Goal: Check status: Check status

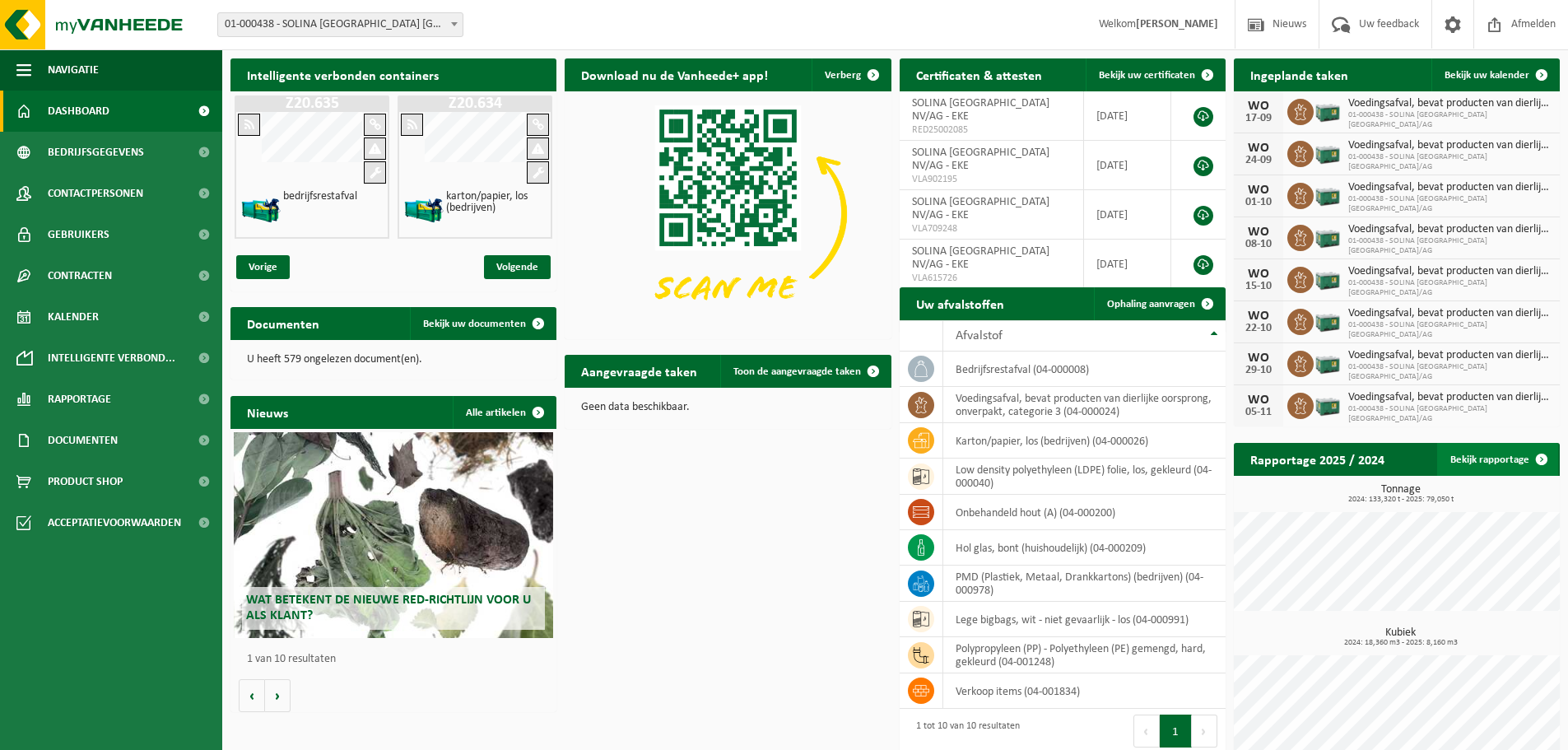
click at [1493, 462] on link "Bekijk rapportage" at bounding box center [1497, 459] width 121 height 33
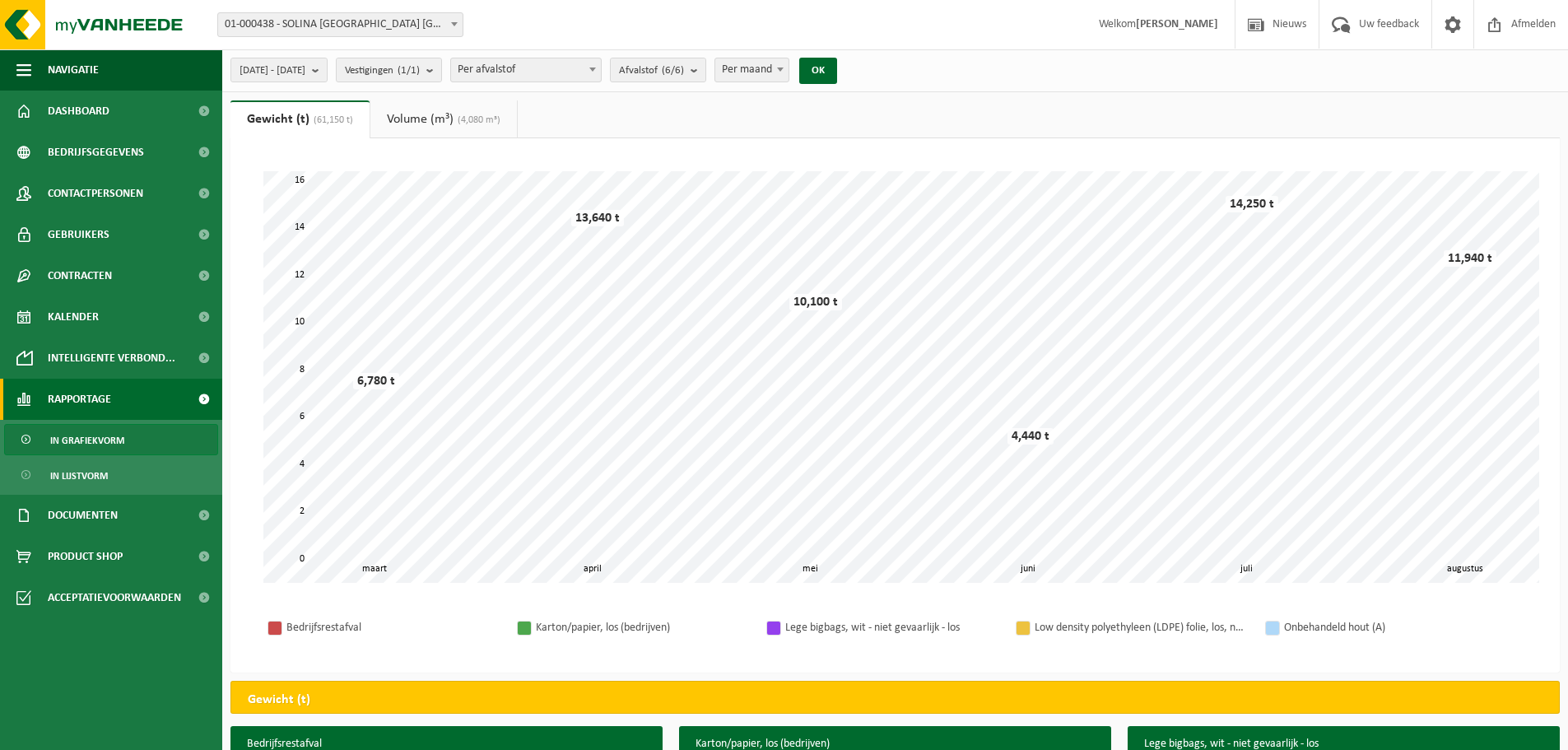
click at [452, 24] on b at bounding box center [454, 24] width 7 height 4
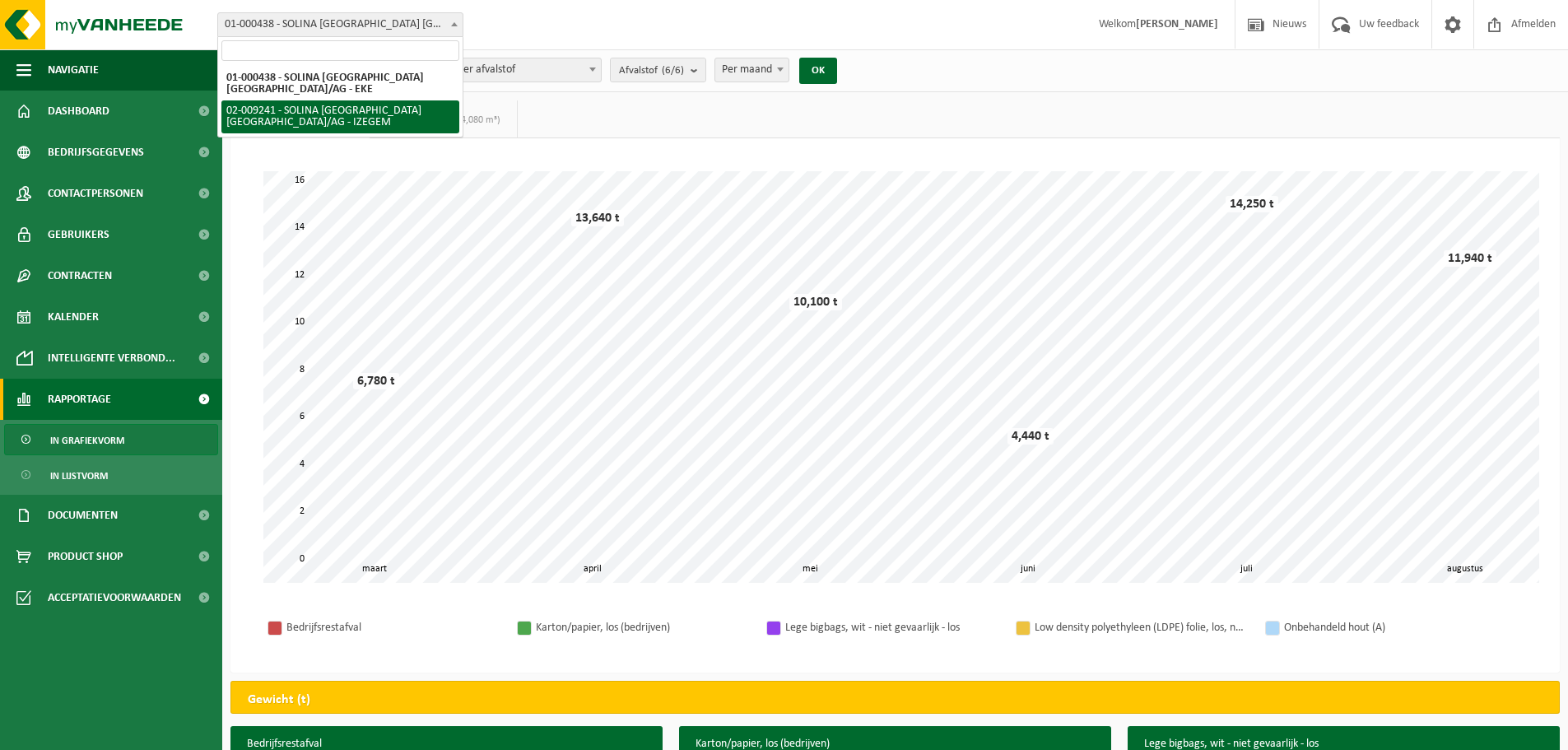
select select "13150"
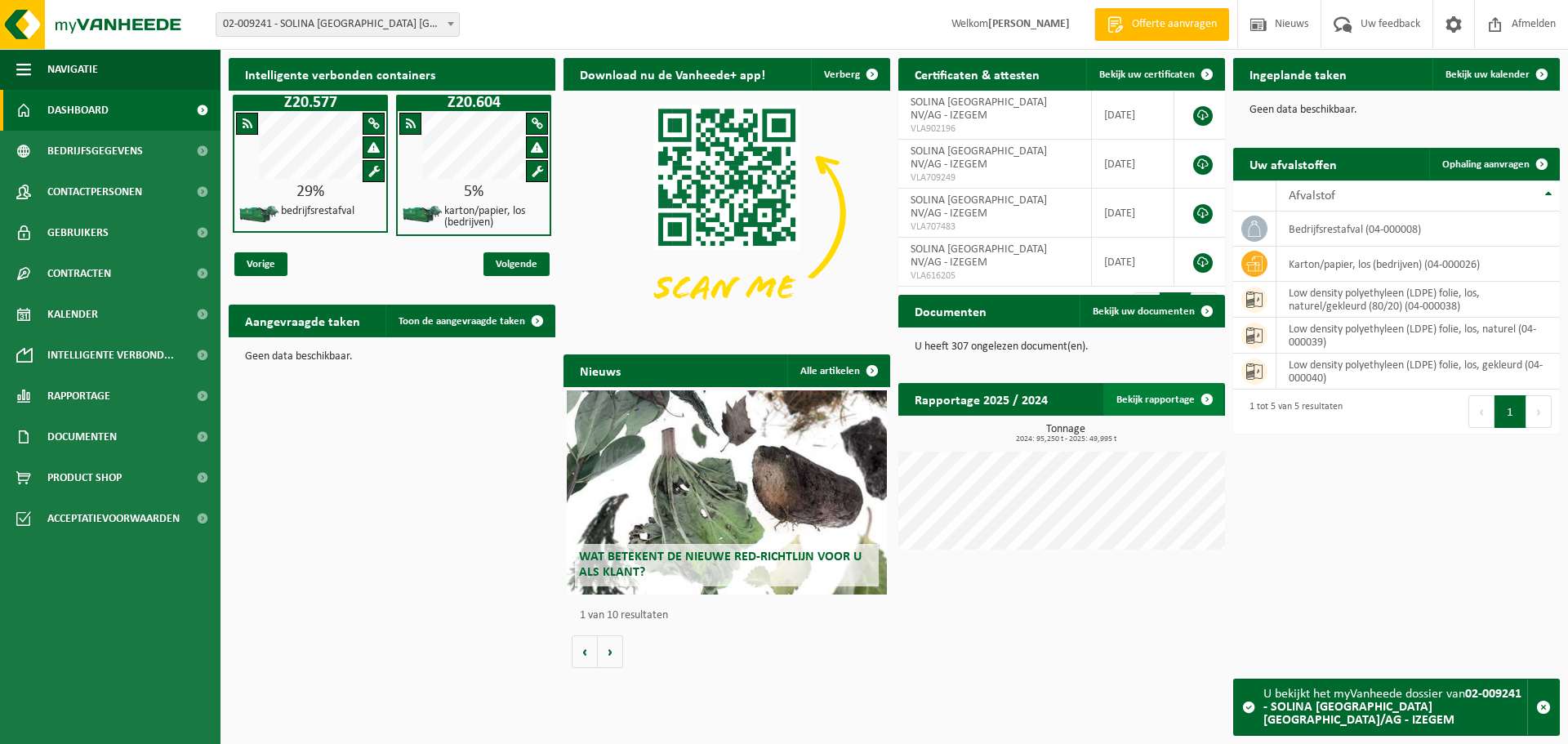
click at [1169, 399] on link "Bekijk rapportage" at bounding box center [1163, 399] width 120 height 32
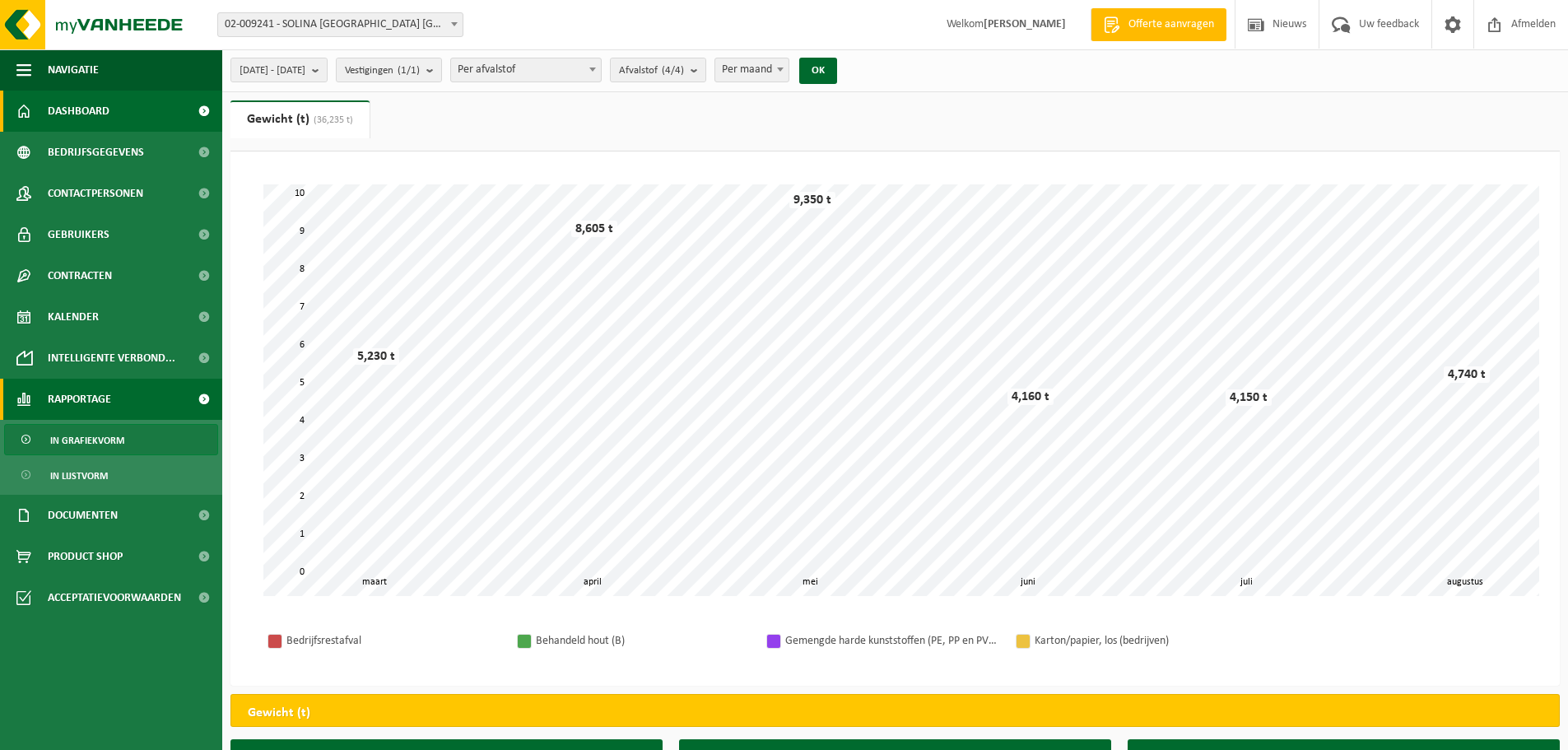
click at [111, 105] on link "Dashboard" at bounding box center [111, 111] width 222 height 41
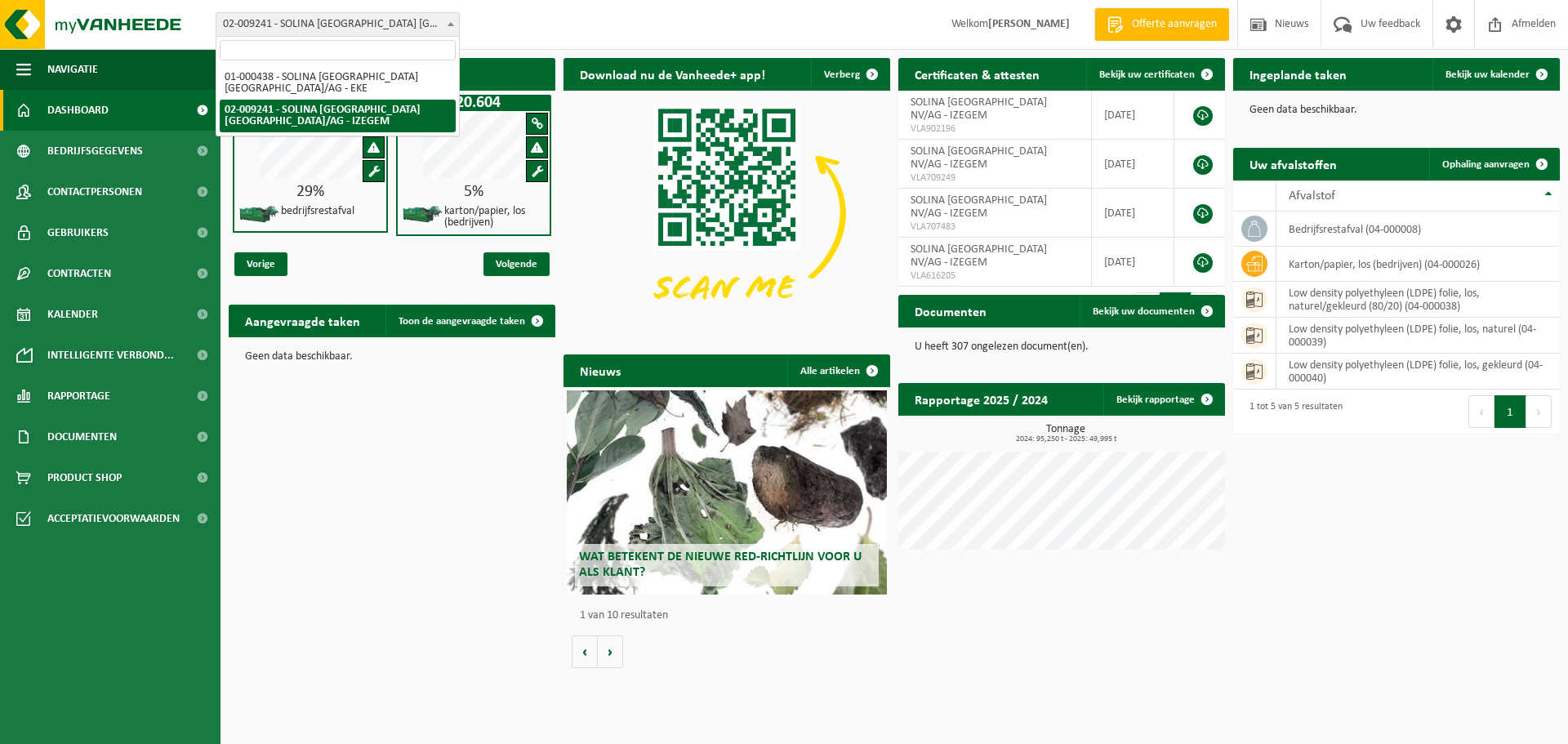
click at [454, 26] on span at bounding box center [450, 24] width 16 height 21
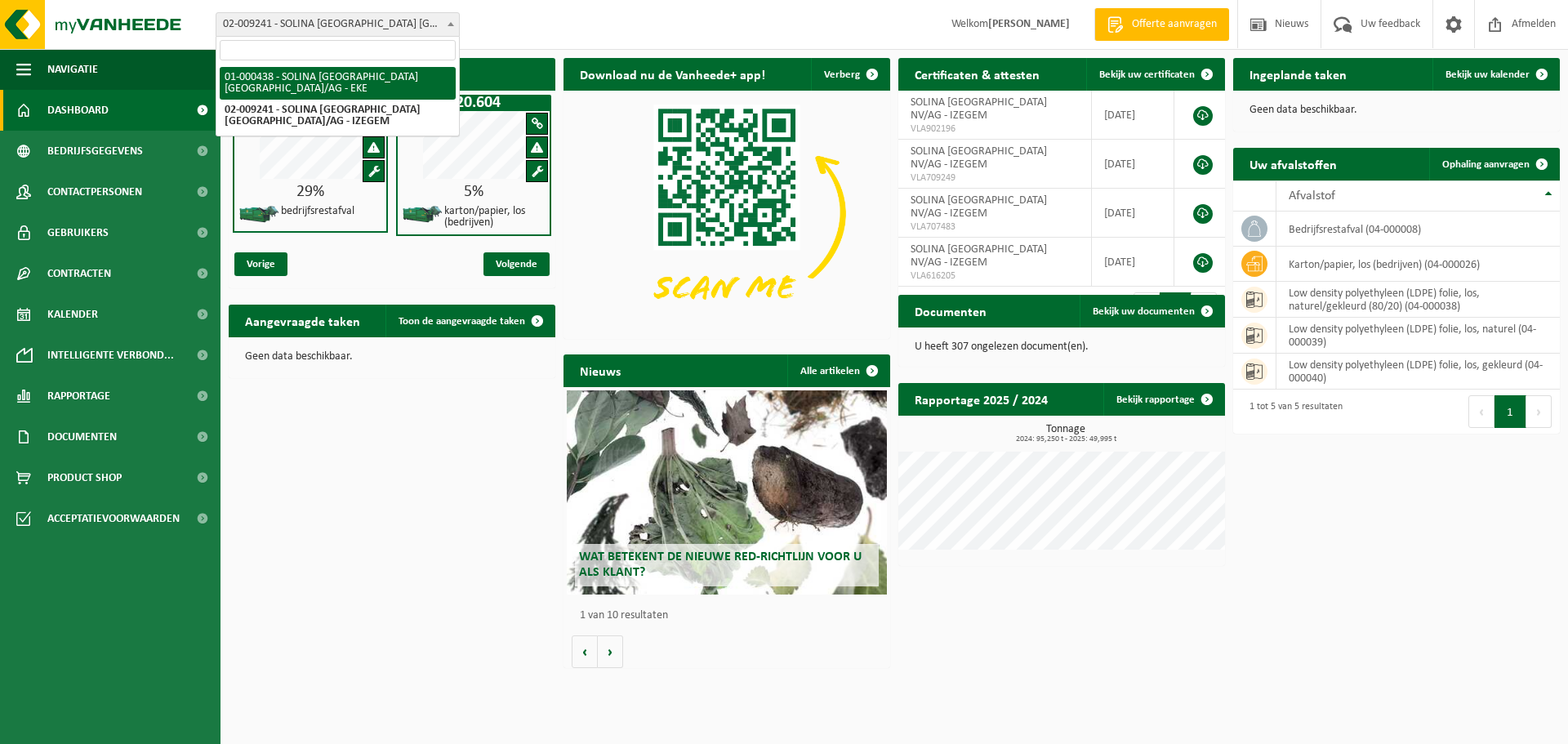
select select "13143"
